Goal: Navigation & Orientation: Find specific page/section

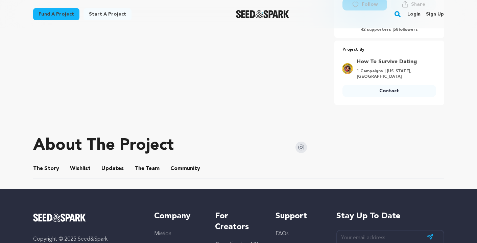
scroll to position [218, 0]
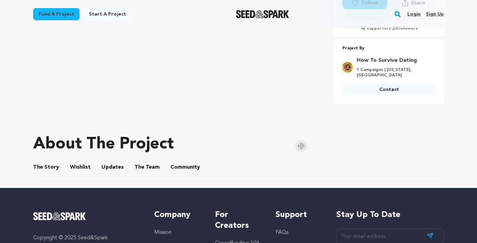
click at [145, 165] on button "The Team" at bounding box center [147, 169] width 16 height 16
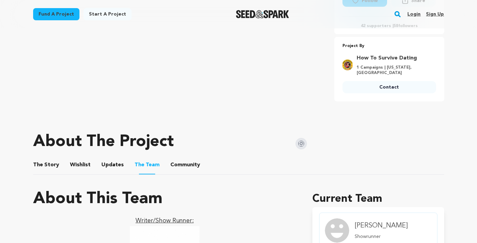
scroll to position [222, 0]
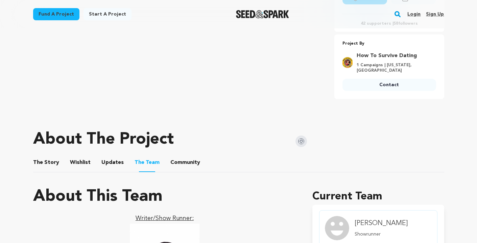
click at [44, 161] on button "The Story" at bounding box center [46, 164] width 16 height 16
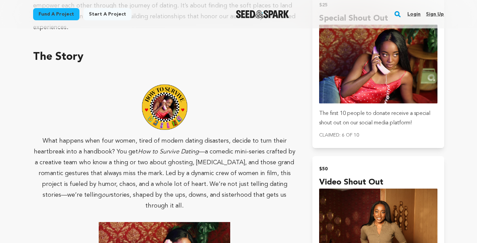
scroll to position [299, 0]
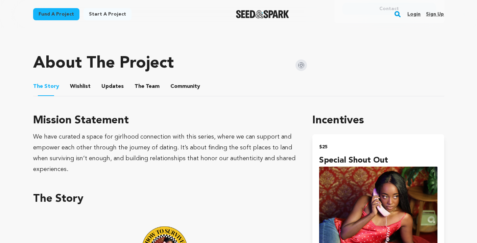
click at [78, 88] on button "Wishlist" at bounding box center [80, 88] width 16 height 16
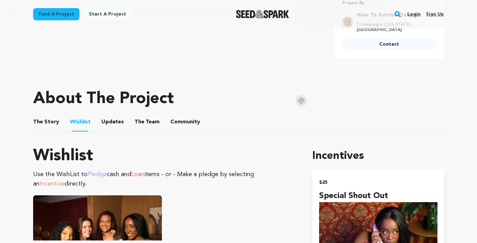
scroll to position [266, 0]
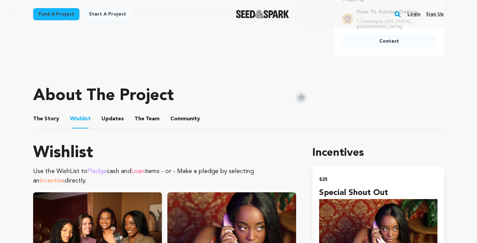
click at [108, 124] on button "Updates" at bounding box center [112, 120] width 16 height 16
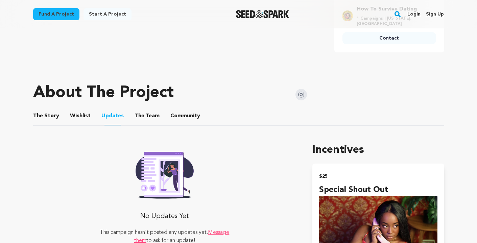
scroll to position [261, 0]
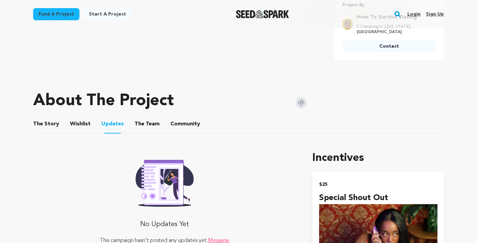
click at [166, 119] on ul "The Story The Story Wishlist Wishlist Updates Updates The Team The Team Communi…" at bounding box center [238, 124] width 411 height 19
click at [170, 126] on span "Community" at bounding box center [185, 124] width 30 height 8
